Goal: Information Seeking & Learning: Learn about a topic

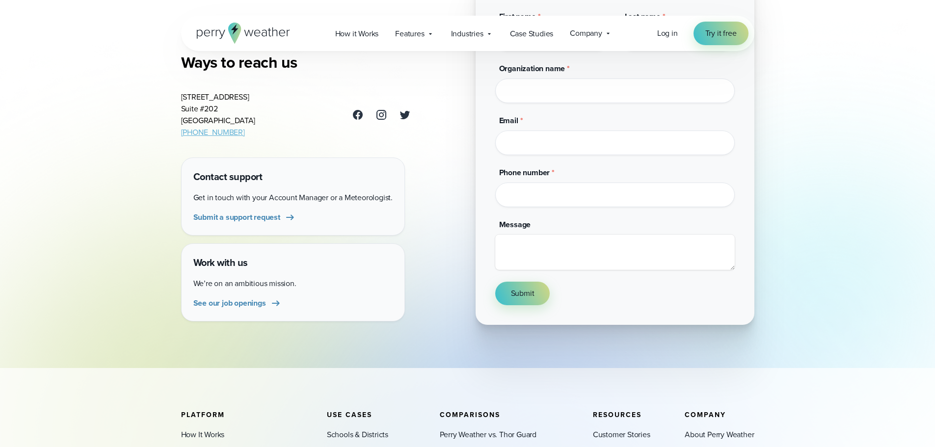
scroll to position [147, 0]
click at [249, 304] on span "See our job openings" at bounding box center [229, 302] width 73 height 12
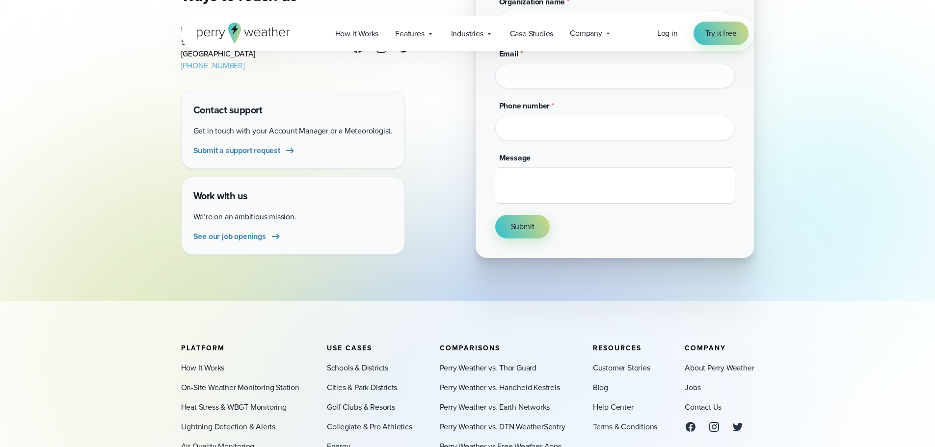
scroll to position [166, 0]
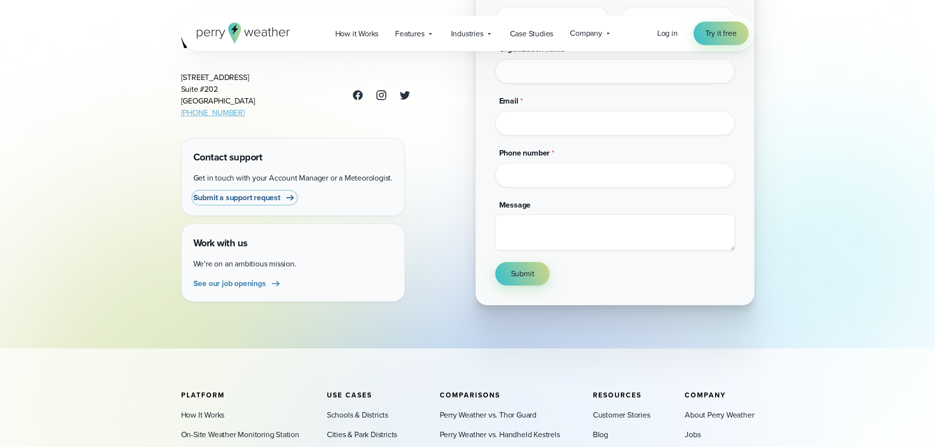
click at [246, 204] on span "Submit a support request" at bounding box center [236, 198] width 87 height 12
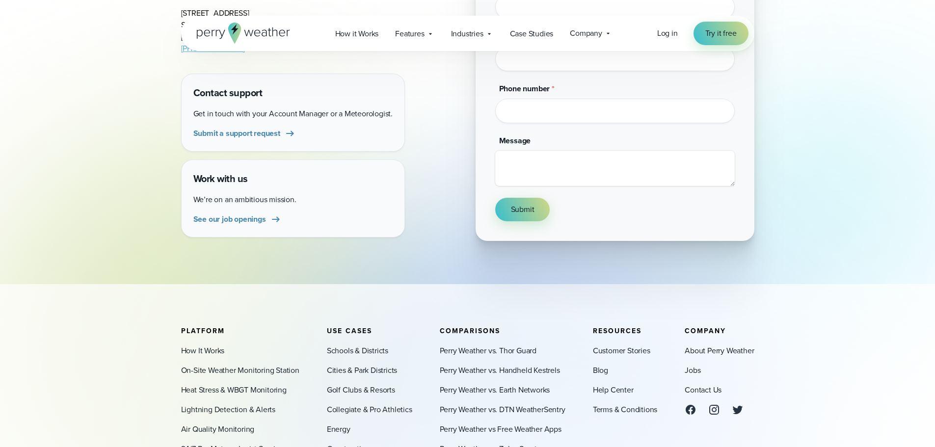
scroll to position [362, 0]
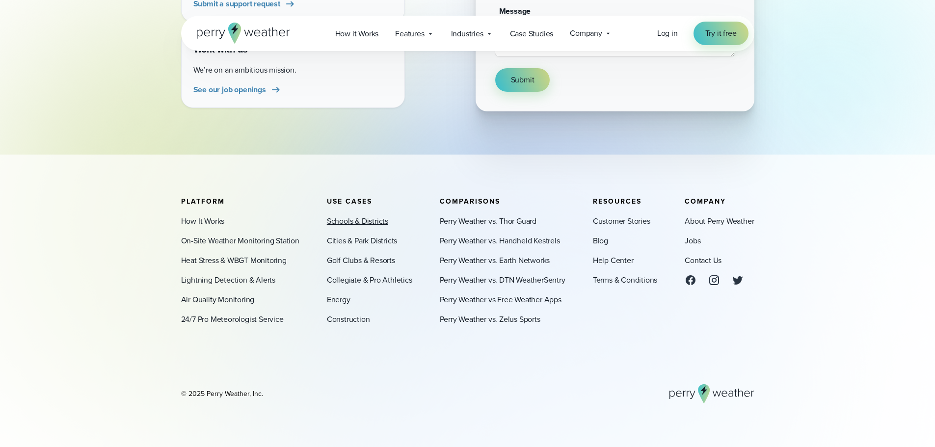
click at [351, 225] on link "Schools & Districts" at bounding box center [357, 221] width 61 height 12
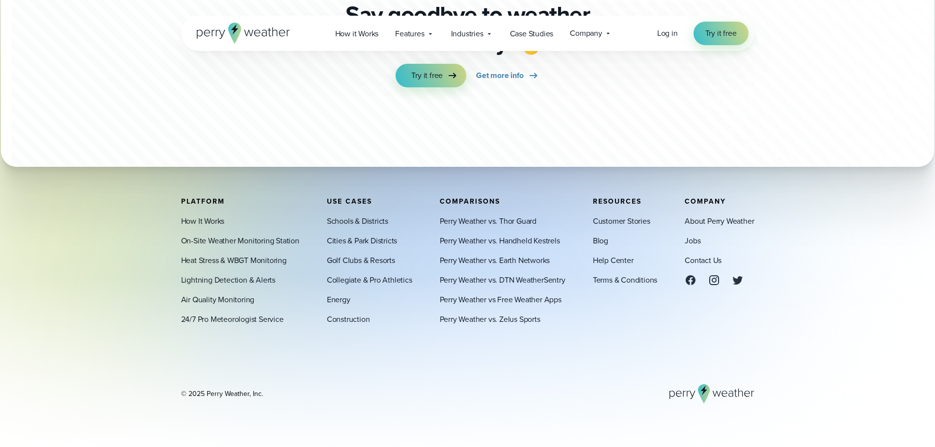
scroll to position [5231, 0]
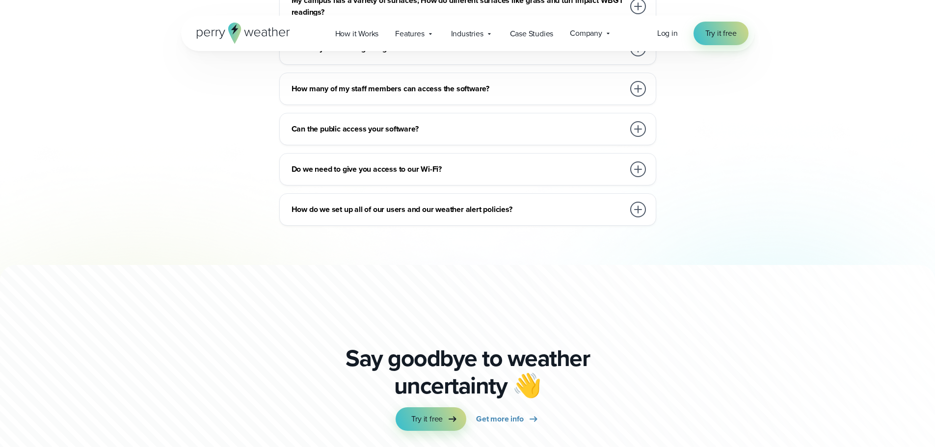
click at [635, 202] on div at bounding box center [638, 210] width 16 height 16
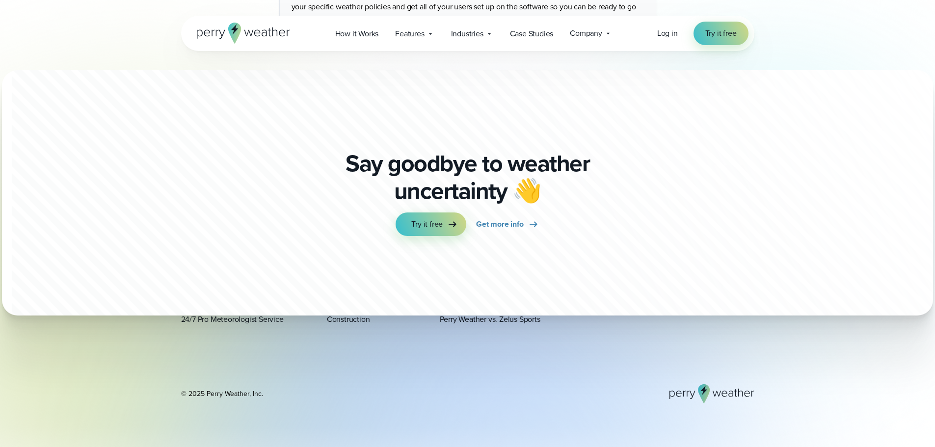
scroll to position [5618, 0]
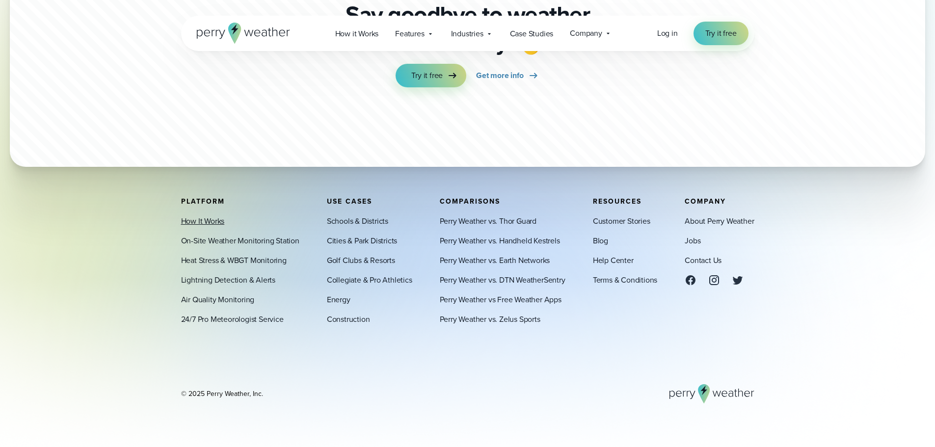
click at [183, 225] on link "How It Works" at bounding box center [203, 221] width 44 height 12
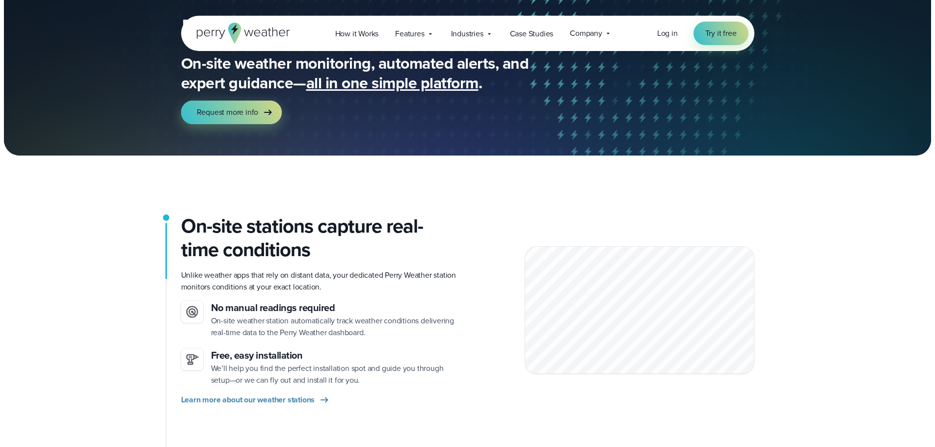
scroll to position [98, 0]
